Goal: Transaction & Acquisition: Purchase product/service

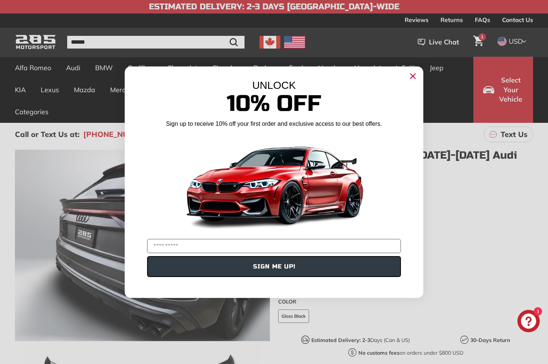
click at [407, 76] on circle "Close dialog" at bounding box center [412, 75] width 11 height 11
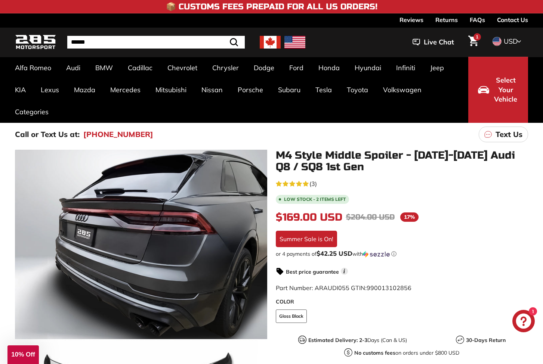
click at [475, 44] on icon "Cart" at bounding box center [473, 40] width 10 height 11
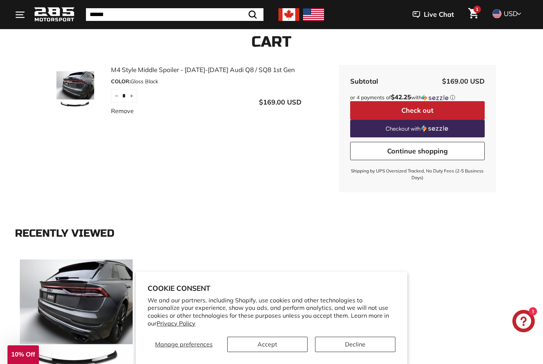
scroll to position [112, 0]
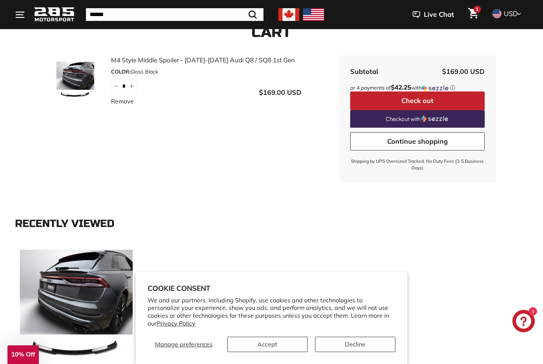
click at [388, 103] on button "Check out" at bounding box center [417, 101] width 134 height 19
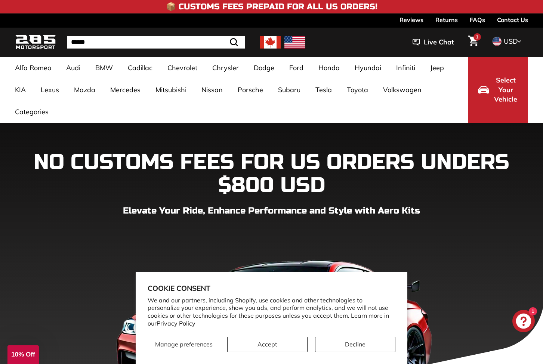
click at [470, 21] on link "FAQs" at bounding box center [476, 19] width 15 height 13
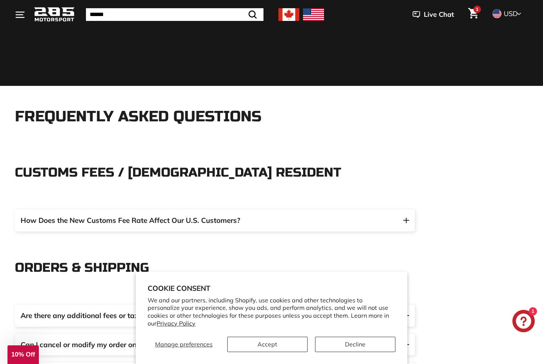
scroll to position [37, 0]
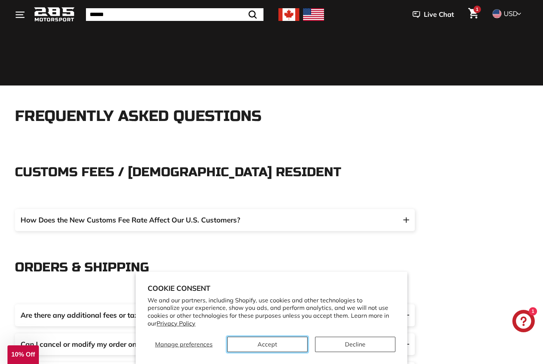
drag, startPoint x: 276, startPoint y: 346, endPoint x: 164, endPoint y: 156, distance: 221.0
click at [276, 346] on button "Accept" at bounding box center [267, 344] width 80 height 15
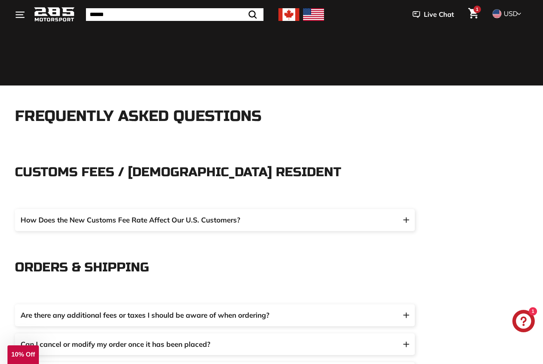
click at [303, 188] on div "CUSTOMS FEES / US RESIDENT" at bounding box center [215, 172] width 400 height 59
click at [238, 220] on span "How Does the New Customs Fee Rate Affect Our U.S. Customers?" at bounding box center [131, 220] width 220 height 9
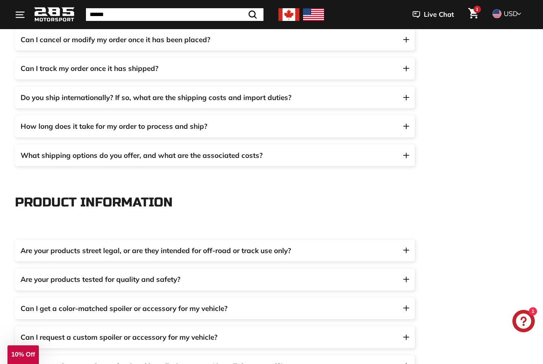
scroll to position [373, 0]
click at [251, 151] on span "What shipping options do you offer, and what are the associated costs?" at bounding box center [142, 155] width 242 height 9
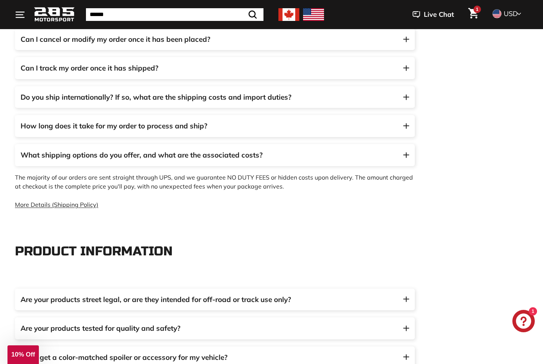
click at [251, 151] on span "What shipping options do you offer, and what are the associated costs?" at bounding box center [142, 155] width 242 height 9
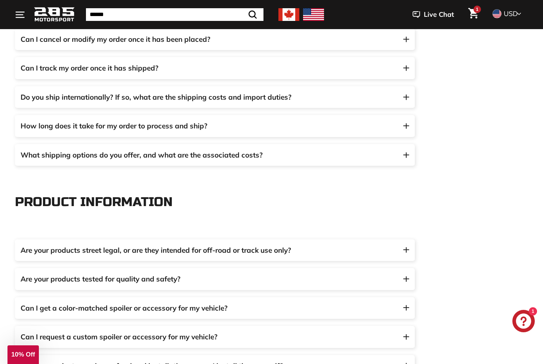
click at [225, 134] on button "How long does it take for my order to process and ship?" at bounding box center [215, 126] width 400 height 22
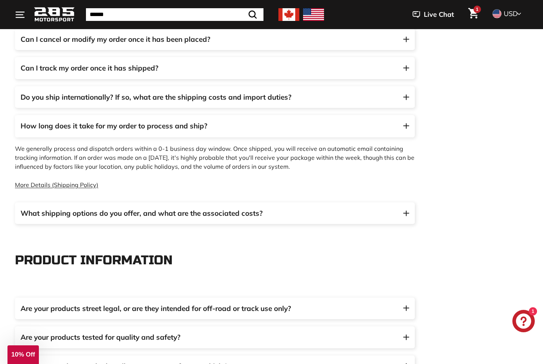
click at [223, 127] on span "How long does it take for my order to process and ship?" at bounding box center [215, 126] width 388 height 11
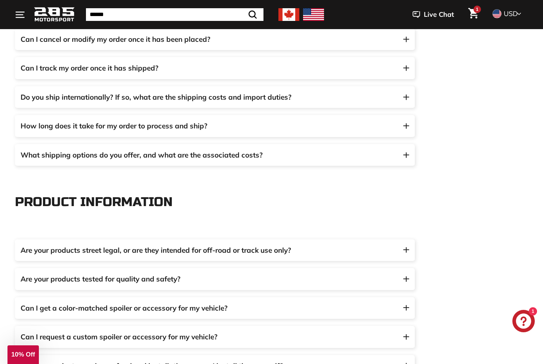
click at [226, 94] on span "Do you ship internationally? If so, what are the shipping costs and import duti…" at bounding box center [156, 97] width 271 height 9
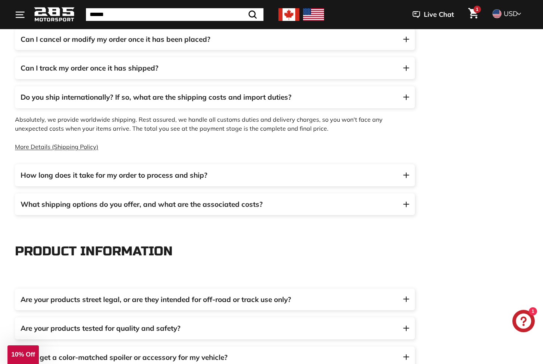
click at [93, 145] on link "More Details (Shipping Policy)" at bounding box center [56, 146] width 83 height 7
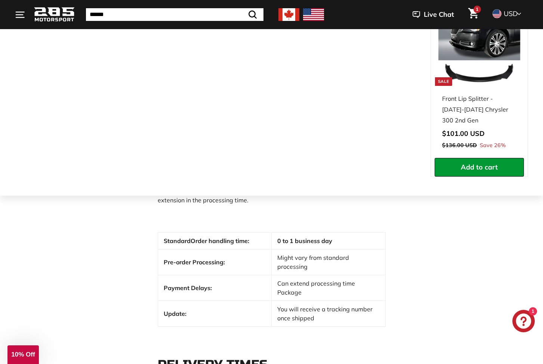
scroll to position [258, 0]
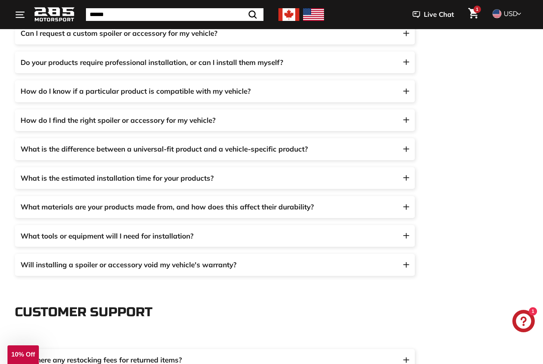
scroll to position [679, 0]
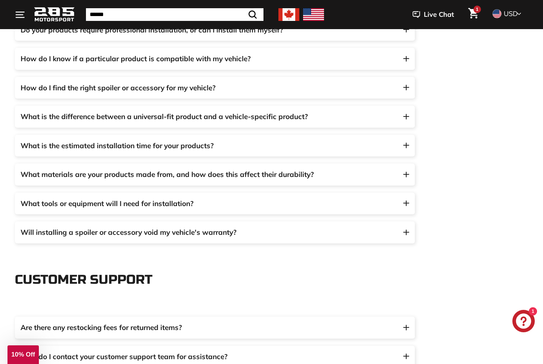
click at [176, 199] on span "What tools or equipment will I need for installation?" at bounding box center [107, 203] width 173 height 9
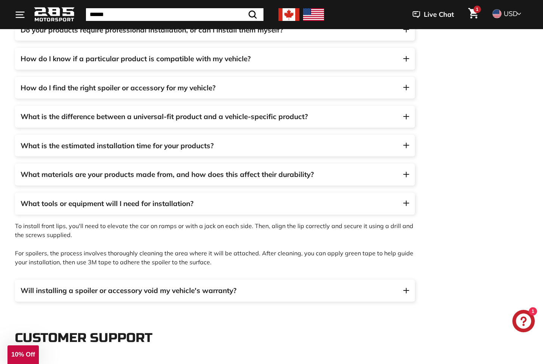
click at [210, 121] on span "What is the difference between a universal-fit product and a vehicle-specific p…" at bounding box center [164, 116] width 287 height 9
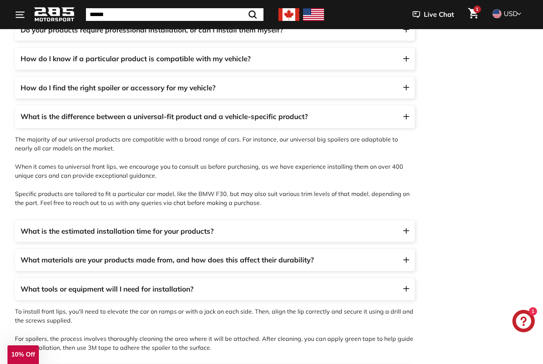
click at [213, 110] on button "What is the difference between a universal-fit product and a vehicle-specific p…" at bounding box center [215, 117] width 400 height 22
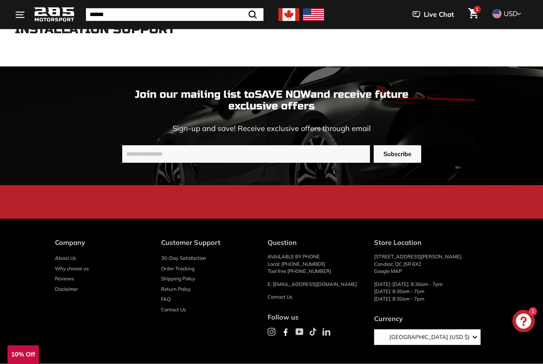
scroll to position [1523, 0]
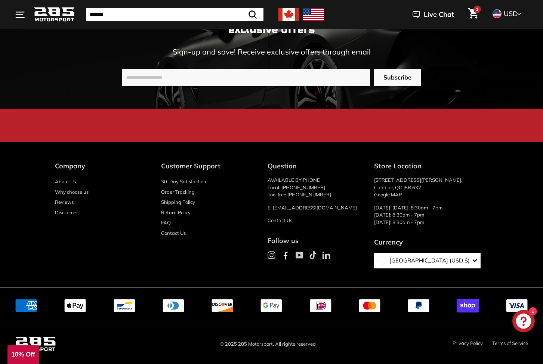
click at [446, 264] on span "[GEOGRAPHIC_DATA] (USD $)" at bounding box center [427, 261] width 84 height 9
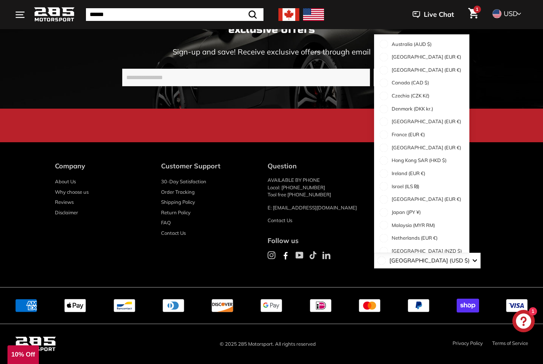
click at [446, 264] on span "[GEOGRAPHIC_DATA] (USD $)" at bounding box center [427, 261] width 84 height 9
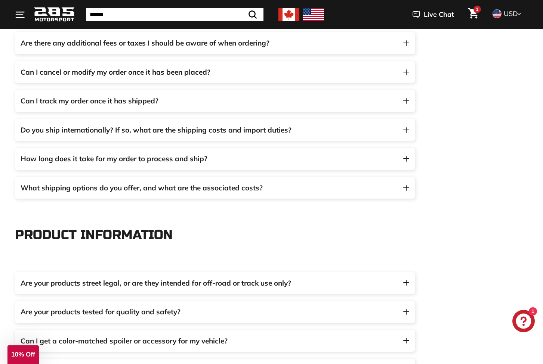
scroll to position [0, 0]
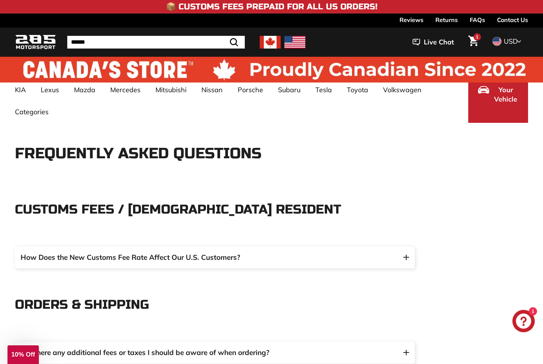
drag, startPoint x: 233, startPoint y: 177, endPoint x: 225, endPoint y: 13, distance: 164.1
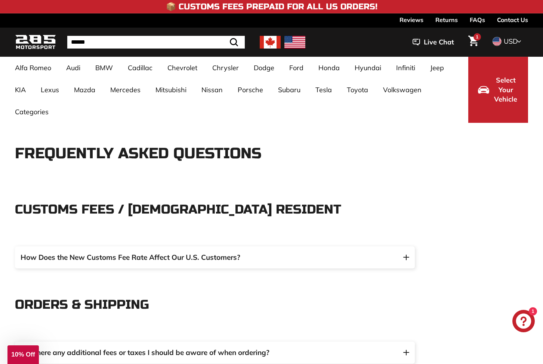
click at [293, 47] on img at bounding box center [294, 42] width 21 height 13
click at [520, 41] on div "USD CAD USD" at bounding box center [505, 41] width 30 height 11
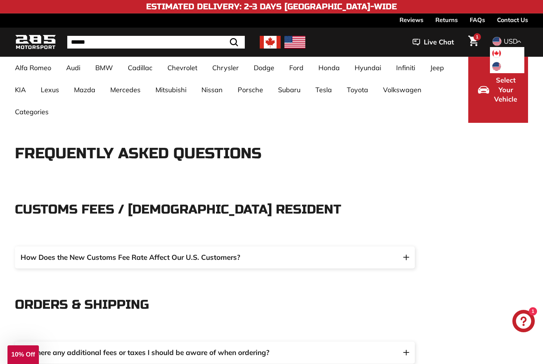
click at [520, 41] on div "USD CAD USD" at bounding box center [505, 41] width 30 height 11
click at [471, 38] on icon "Cart" at bounding box center [473, 41] width 10 height 10
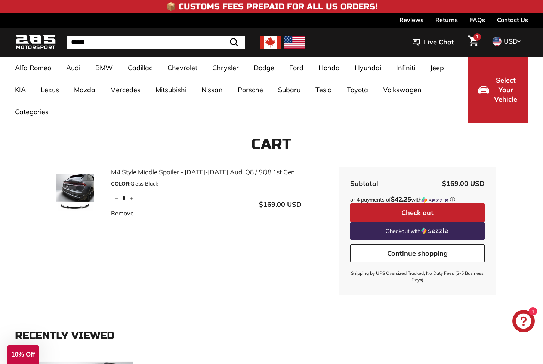
click at [242, 174] on link "M4 Style Middle Spoiler - [DATE]-[DATE] Audi Q8 / SQ8 1st Gen" at bounding box center [206, 172] width 190 height 10
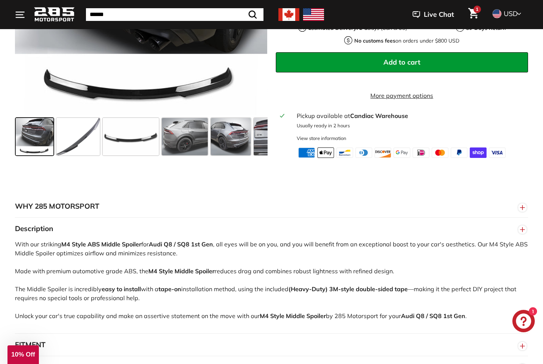
scroll to position [149, 0]
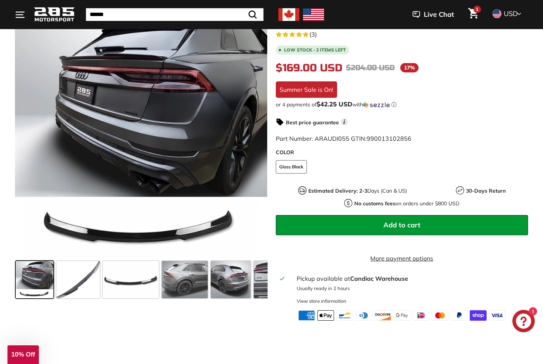
click at [481, 15] on link "1" at bounding box center [473, 14] width 19 height 25
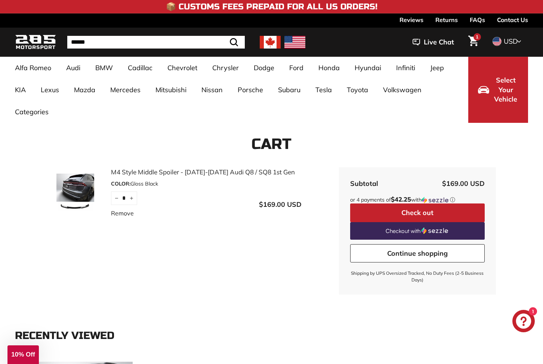
click at [474, 43] on icon "Cart" at bounding box center [473, 41] width 10 height 10
click at [399, 209] on button "Check out" at bounding box center [417, 213] width 134 height 19
